Goal: Task Accomplishment & Management: Manage account settings

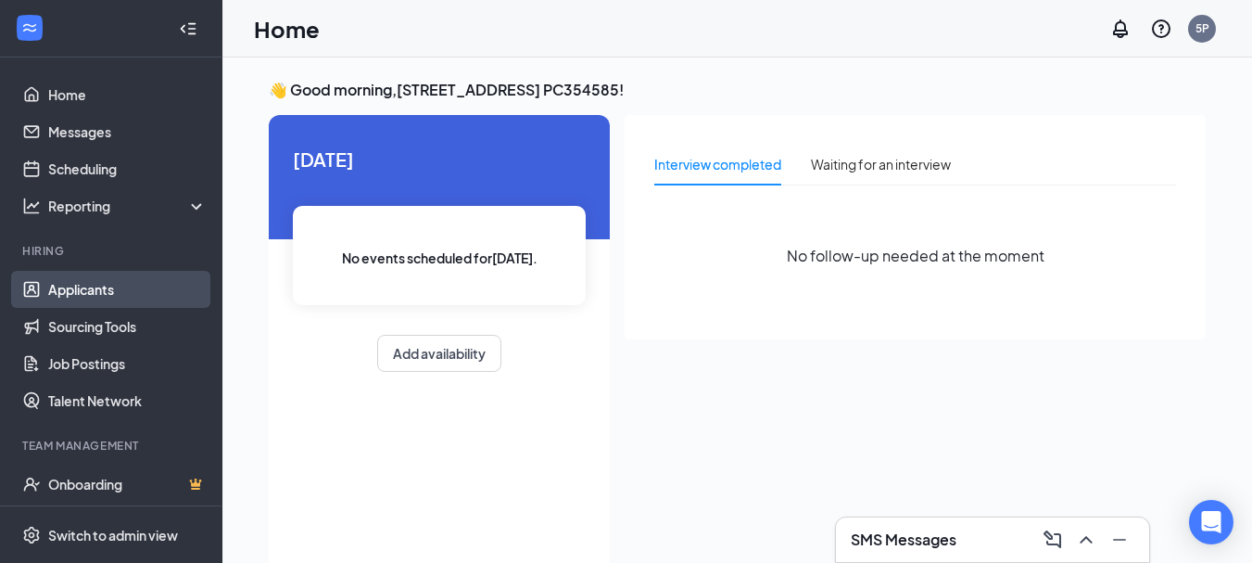
click at [151, 279] on link "Applicants" at bounding box center [127, 289] width 158 height 37
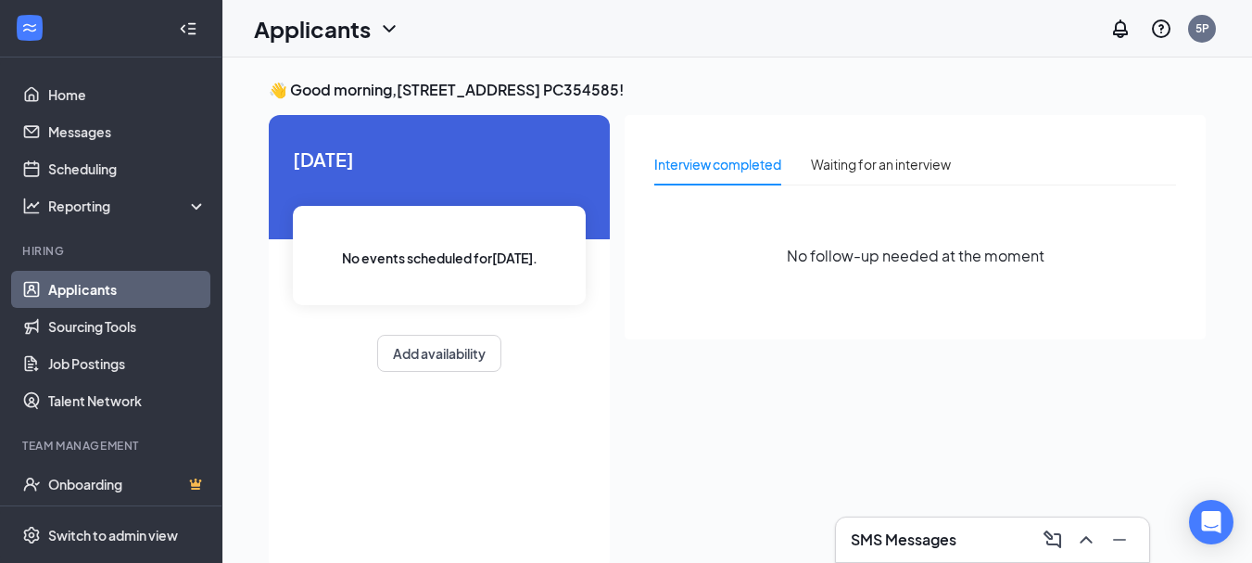
click at [108, 284] on link "Applicants" at bounding box center [127, 289] width 158 height 37
click at [150, 133] on link "Messages" at bounding box center [127, 131] width 158 height 37
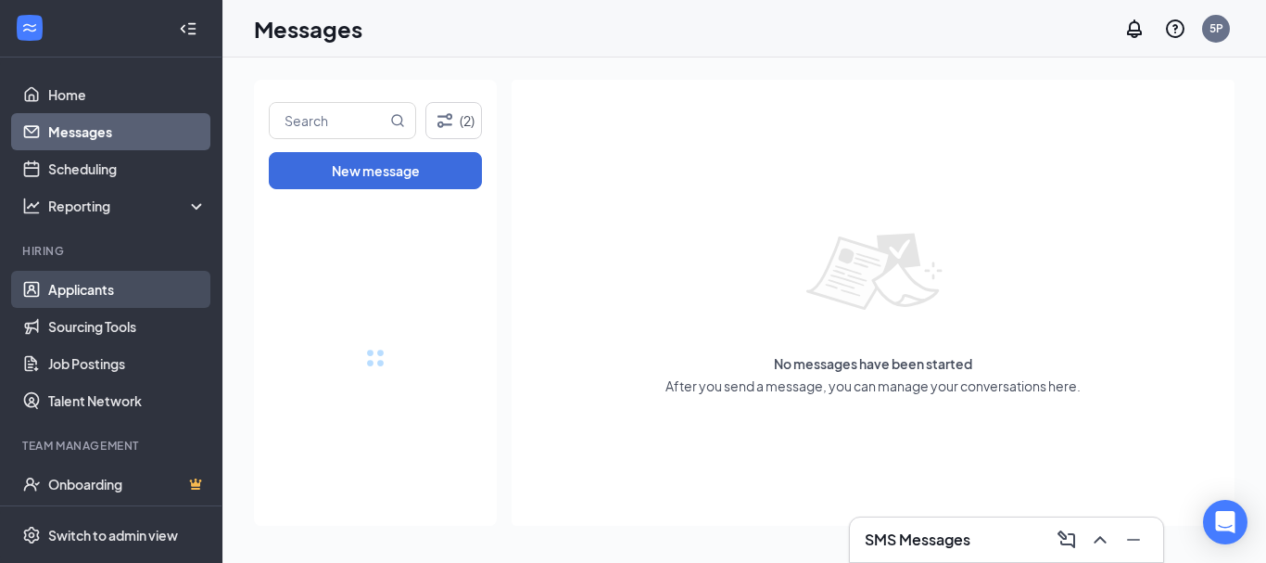
click at [106, 295] on link "Applicants" at bounding box center [127, 289] width 158 height 37
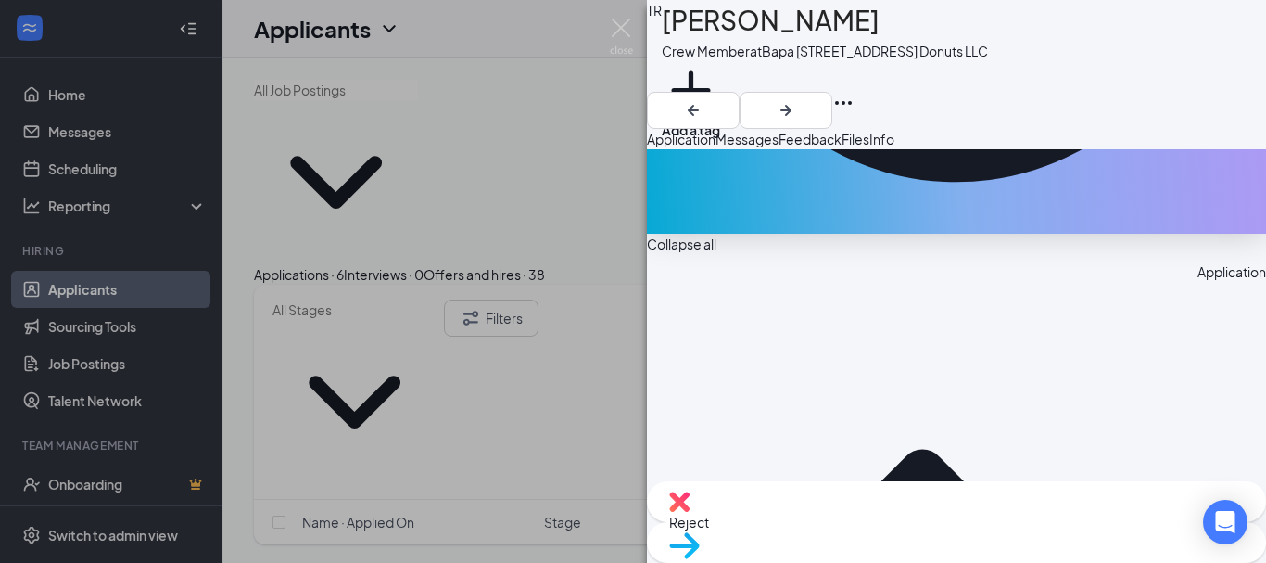
scroll to position [744, 0]
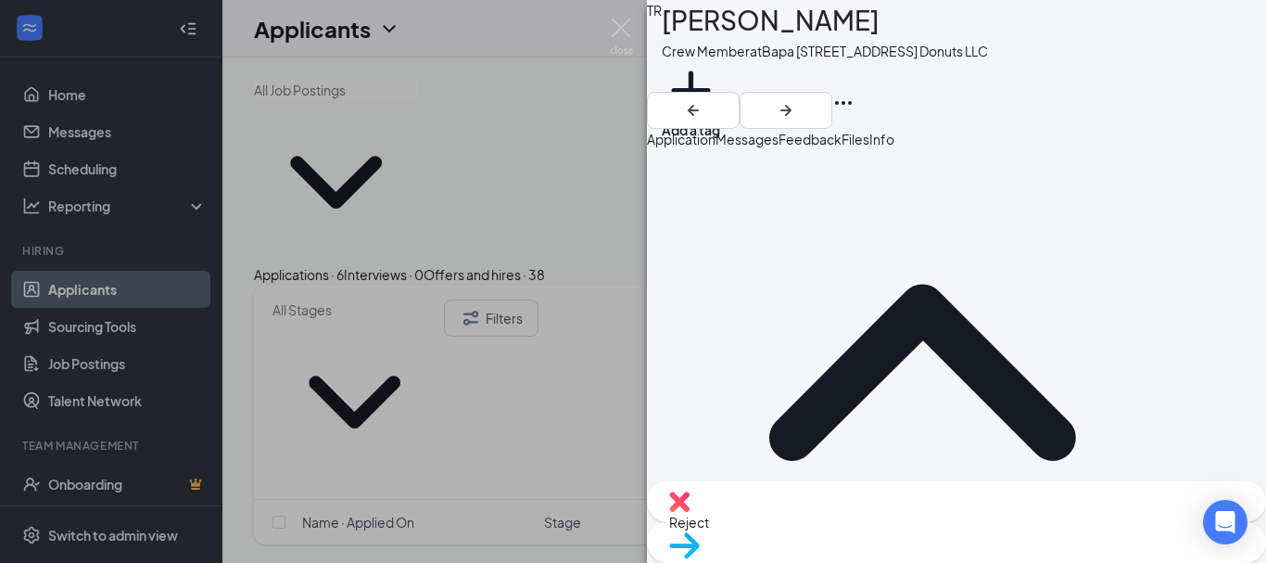
click at [689, 512] on img at bounding box center [679, 501] width 20 height 20
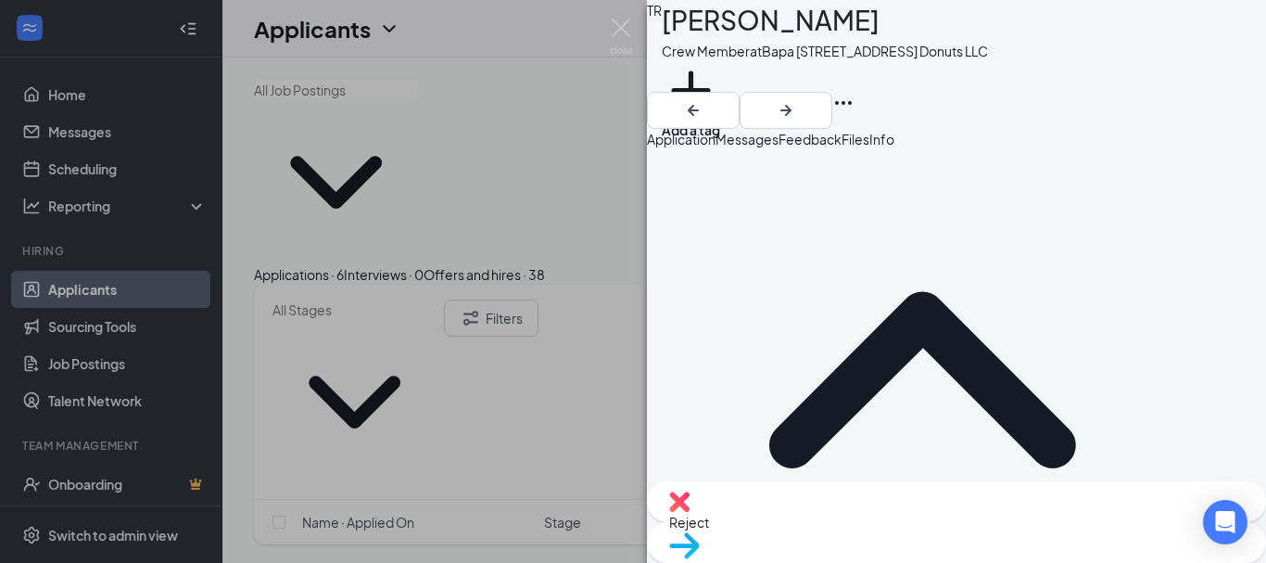
checkbox input "true"
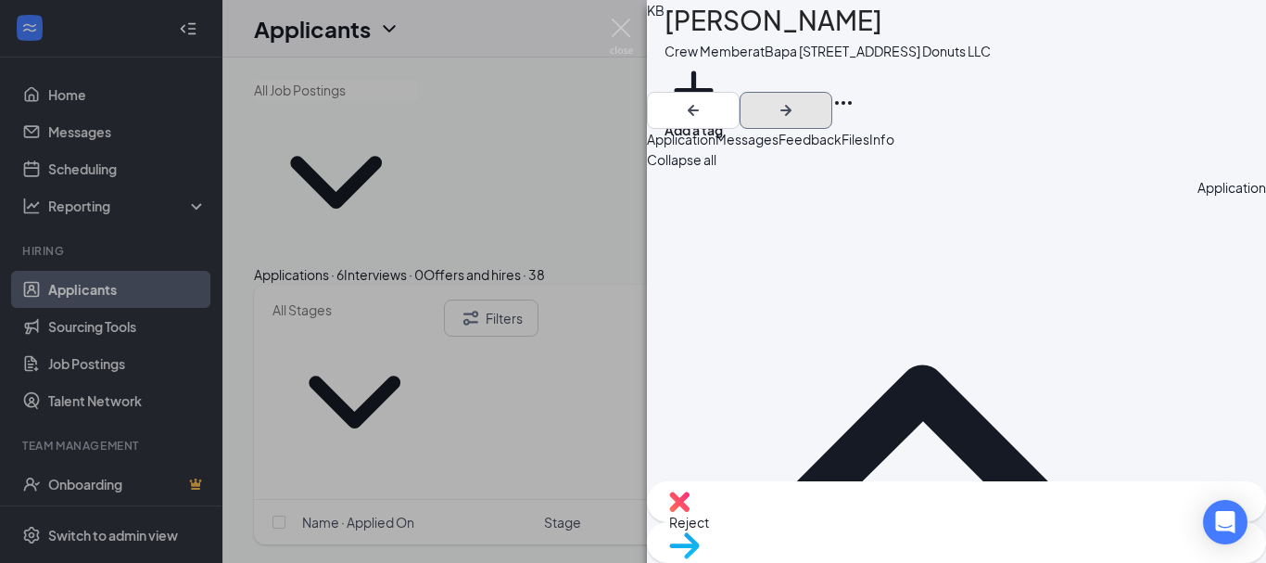
click at [791, 105] on icon "ArrowRight" at bounding box center [785, 110] width 11 height 11
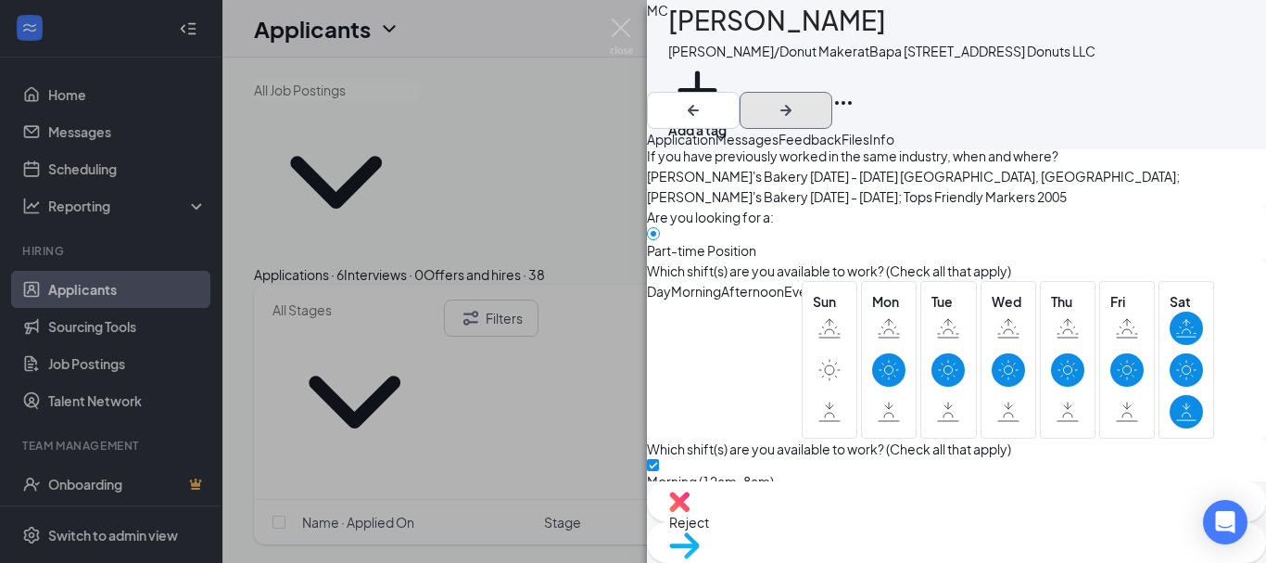
scroll to position [1845, 0]
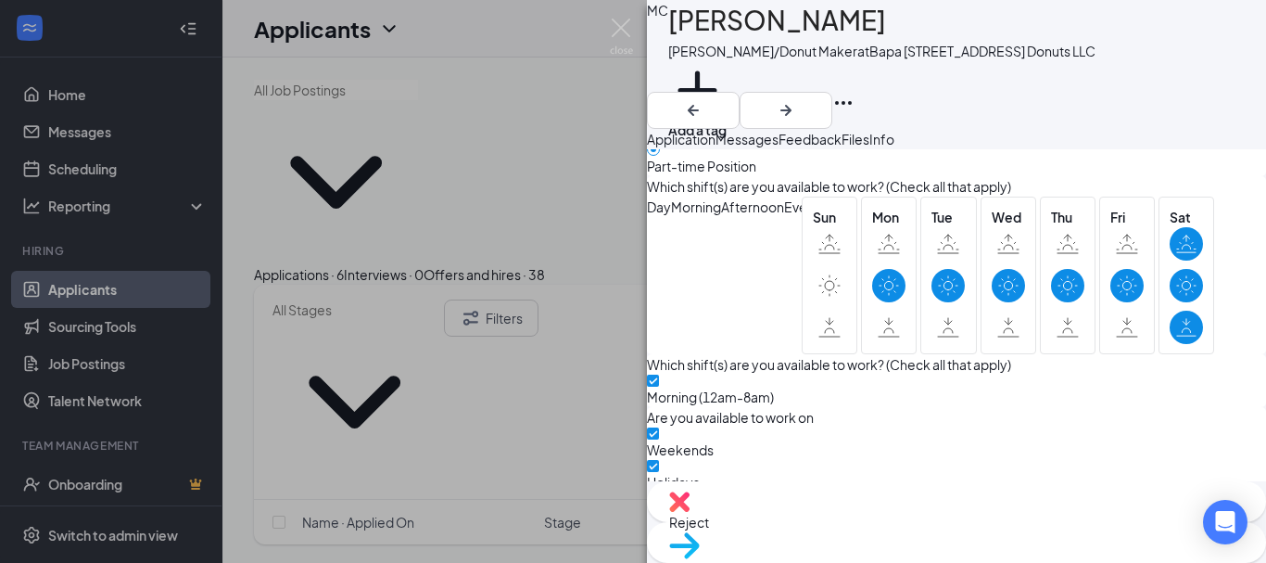
click at [891, 522] on div "Reject" at bounding box center [956, 501] width 619 height 41
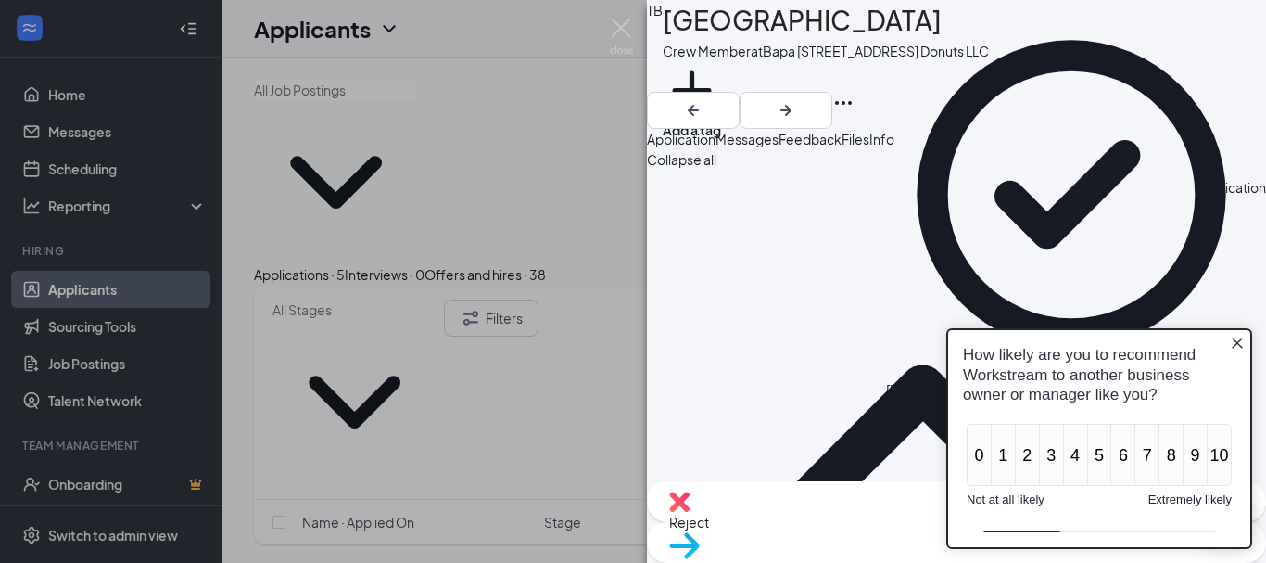
click at [1233, 341] on icon "Close button" at bounding box center [1237, 342] width 15 height 15
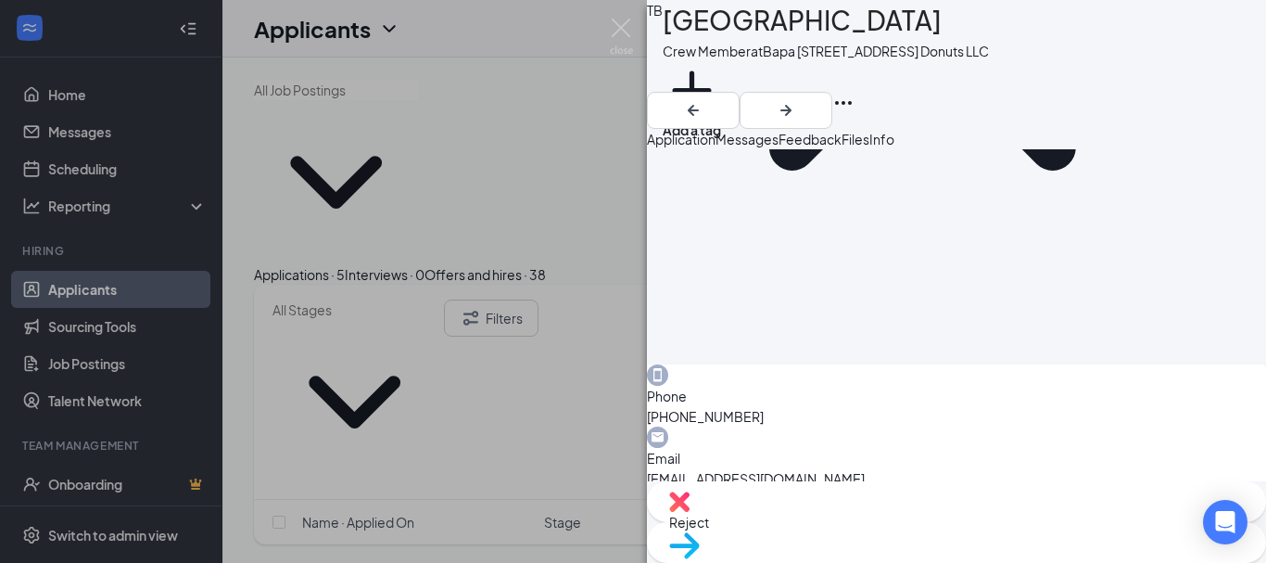
scroll to position [450, 0]
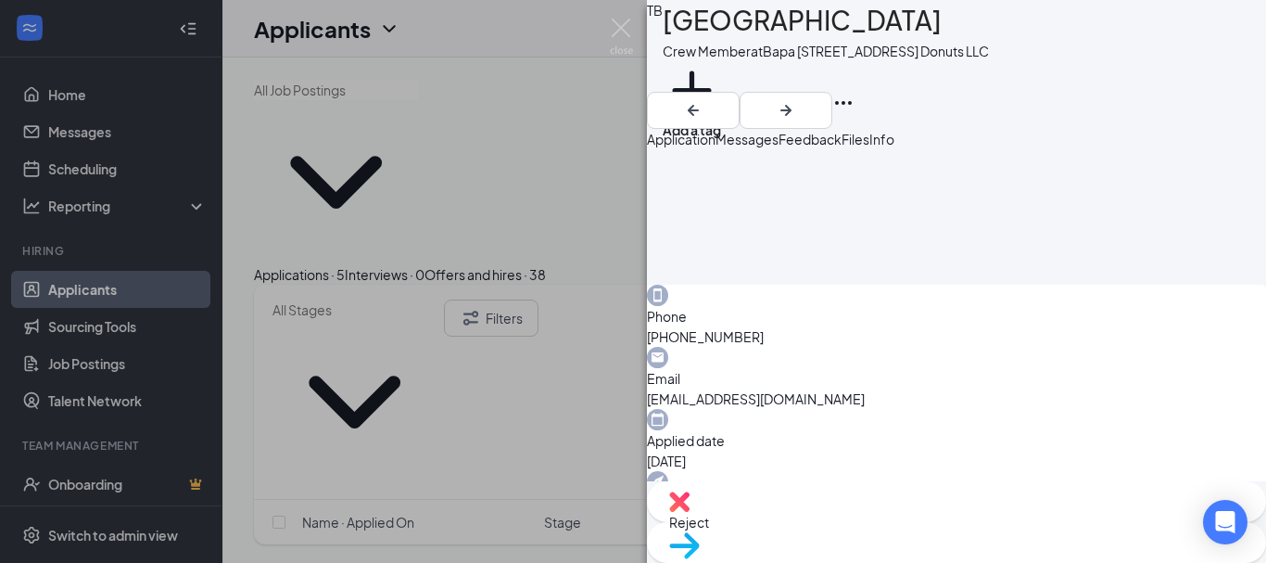
click at [875, 525] on span "Reject" at bounding box center [956, 522] width 575 height 20
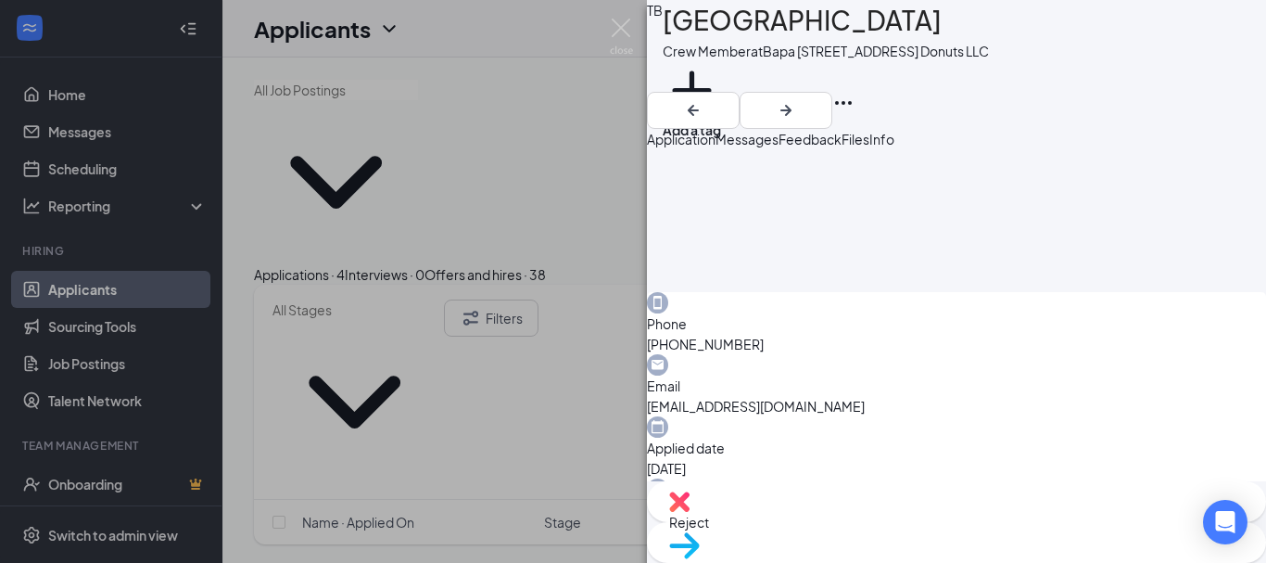
scroll to position [108, 0]
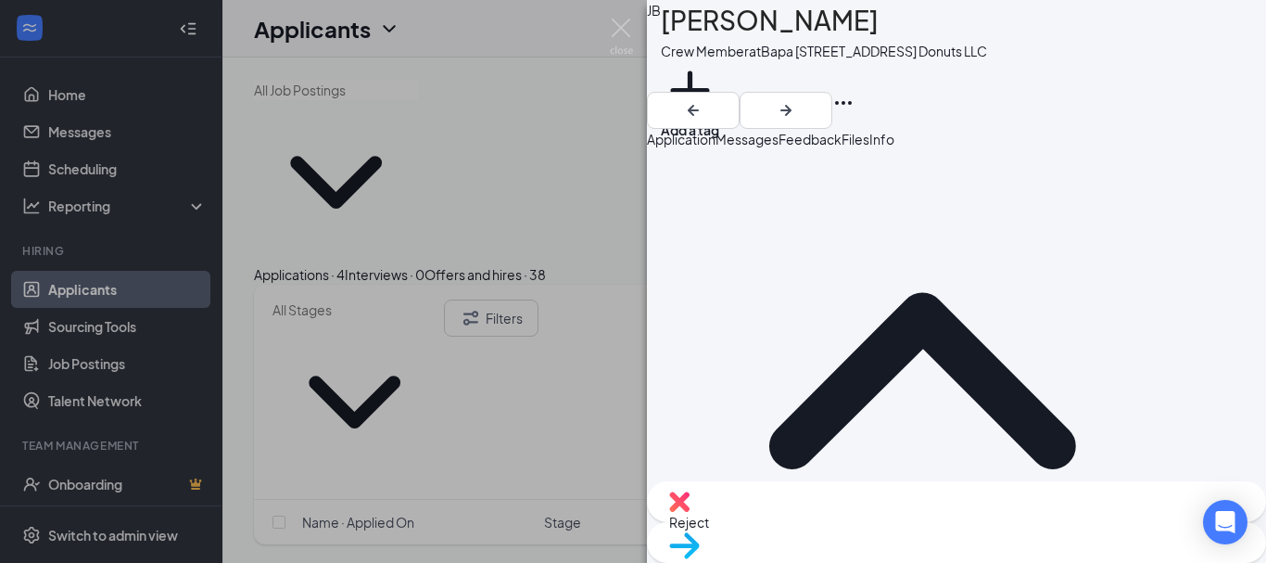
scroll to position [744, 0]
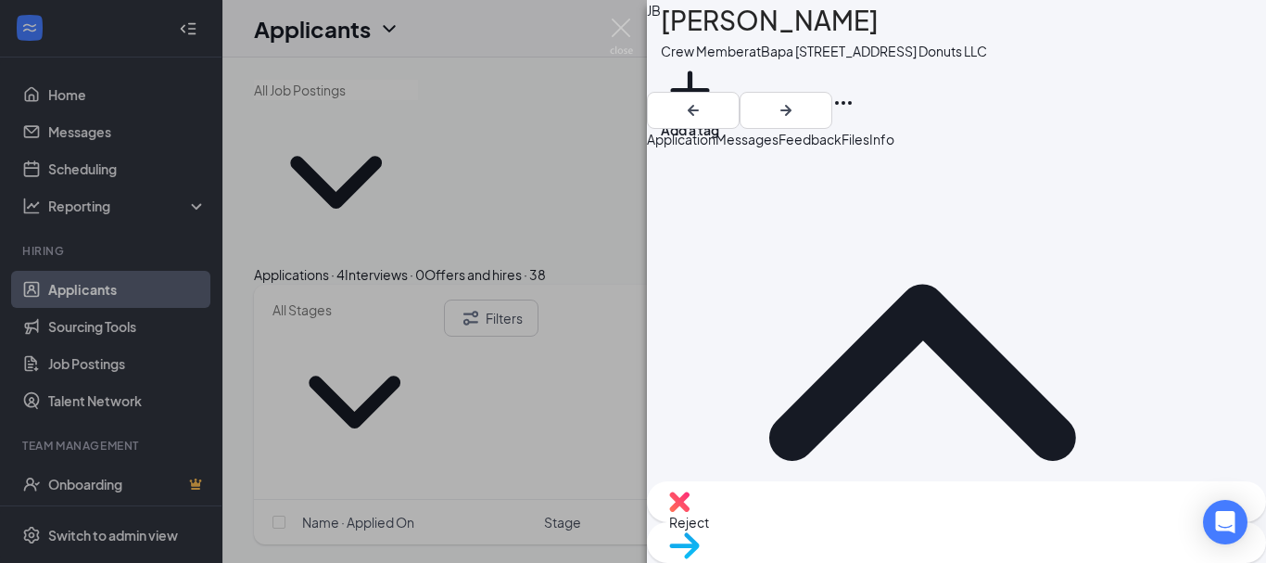
click at [868, 526] on span "Reject" at bounding box center [956, 522] width 575 height 20
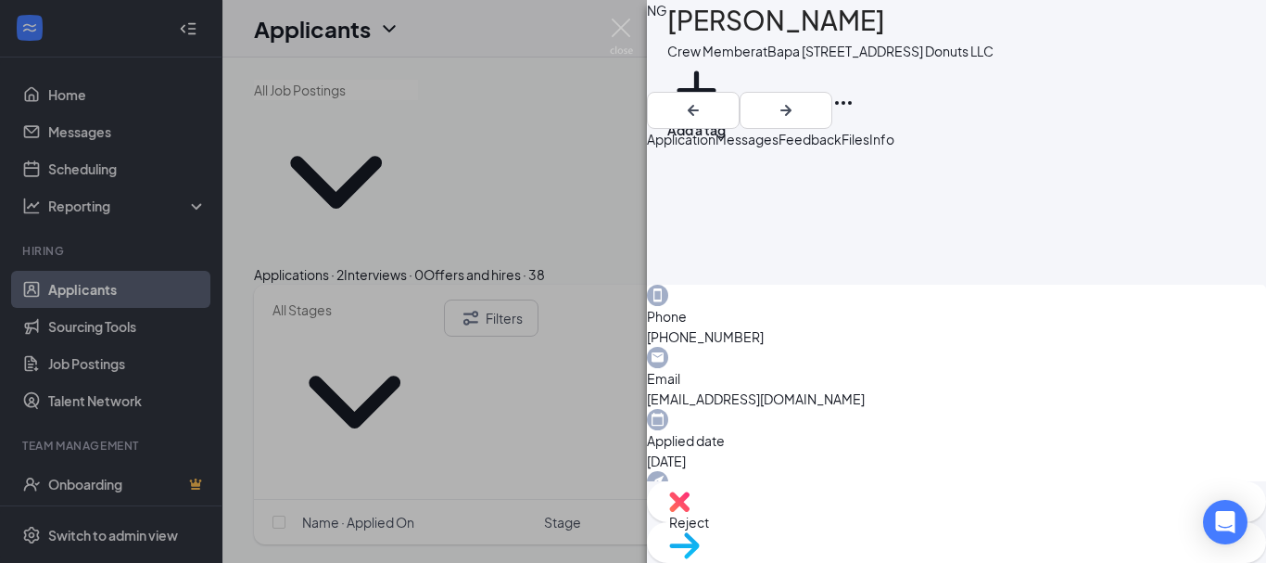
click at [878, 515] on div "Reject" at bounding box center [956, 501] width 619 height 41
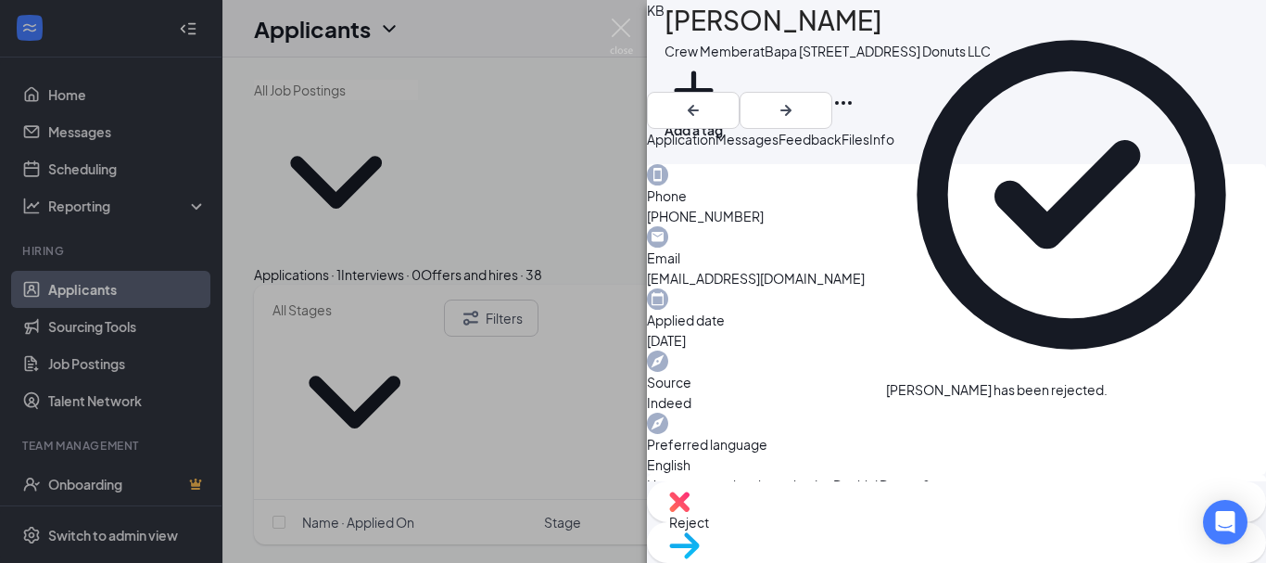
scroll to position [692, 0]
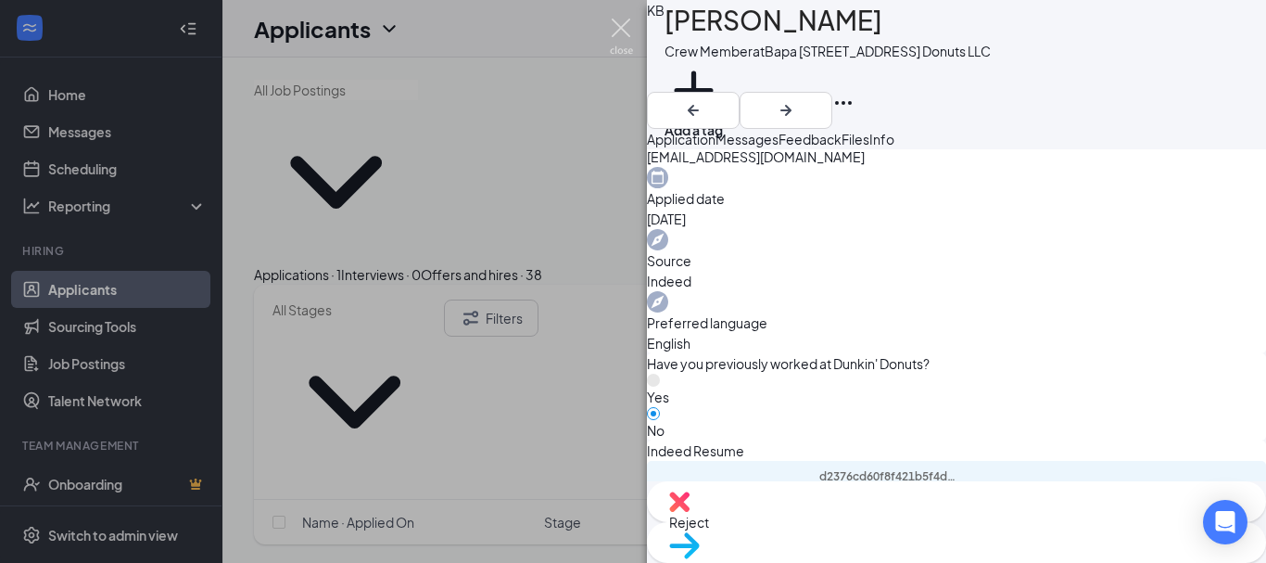
click at [610, 19] on img at bounding box center [621, 37] width 23 height 36
